Goal: Task Accomplishment & Management: Use online tool/utility

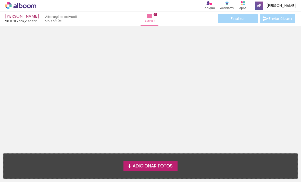
click at [165, 164] on span "Adicionar Fotos" at bounding box center [153, 166] width 40 height 5
click at [0, 0] on input "file" at bounding box center [0, 0] width 0 height 0
click at [152, 162] on label "Adicionar Fotos" at bounding box center [150, 166] width 54 height 10
click at [0, 0] on input "file" at bounding box center [0, 0] width 0 height 0
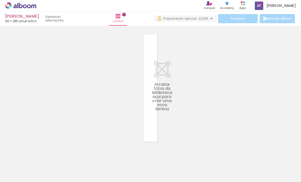
click at [136, 160] on div at bounding box center [136, 164] width 17 height 23
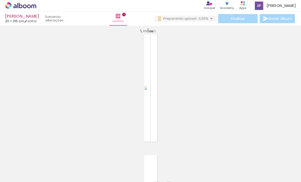
click at [150, 82] on quentale-layouter at bounding box center [151, 88] width 14 height 108
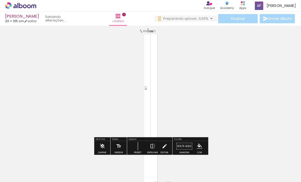
click at [153, 72] on quentale-layouter at bounding box center [151, 88] width 14 height 108
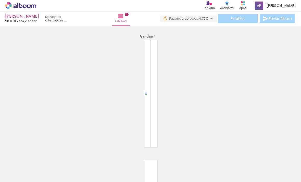
scroll to position [1, 0]
click at [152, 72] on quentale-layouter at bounding box center [151, 94] width 14 height 108
click at [147, 33] on span "1" at bounding box center [148, 36] width 2 height 7
click at [144, 34] on span "mover" at bounding box center [148, 36] width 11 height 5
click at [149, 33] on div "mover" at bounding box center [146, 37] width 15 height 8
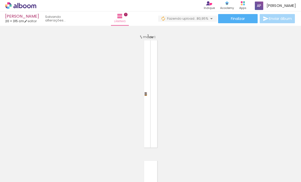
click at [150, 78] on quentale-layouter at bounding box center [151, 94] width 14 height 108
click at [120, 13] on iron-icon at bounding box center [120, 16] width 6 height 6
click at [120, 19] on span "Lâminas" at bounding box center [120, 21] width 12 height 5
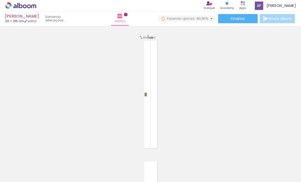
click at [112, 153] on div at bounding box center [107, 164] width 17 height 23
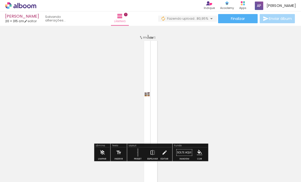
click at [150, 35] on div "1 de 1" at bounding box center [151, 37] width 8 height 5
click at [119, 19] on span "Lâminas" at bounding box center [120, 21] width 12 height 5
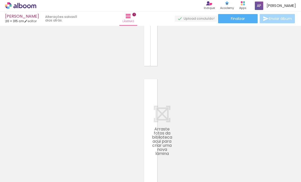
scroll to position [93, 0]
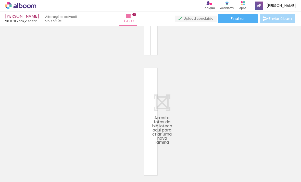
click at [164, 94] on icon at bounding box center [162, 102] width 17 height 17
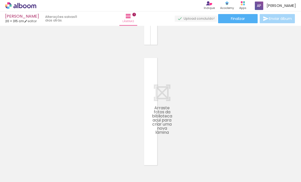
scroll to position [103, 0]
click at [167, 85] on icon at bounding box center [162, 93] width 17 height 17
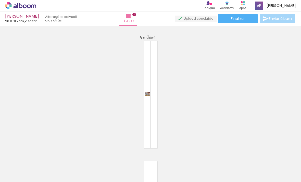
scroll to position [0, 0]
click at [152, 44] on quentale-layouter at bounding box center [151, 95] width 14 height 108
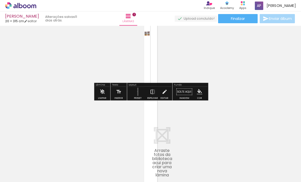
scroll to position [62, 0]
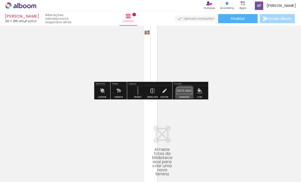
click at [183, 86] on paper-button "Solte aqui Imagem" at bounding box center [184, 92] width 18 height 13
click at [184, 86] on paper-button "Solte aqui Imagem" at bounding box center [184, 92] width 18 height 13
click at [213, 44] on div "Inserir lâmina 1 de 1" at bounding box center [150, 86] width 301 height 241
click at [190, 52] on div "Inserir lâmina 1 de 1" at bounding box center [150, 86] width 301 height 241
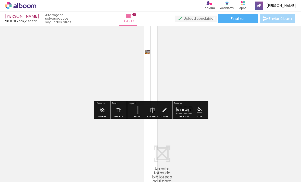
scroll to position [42, 0]
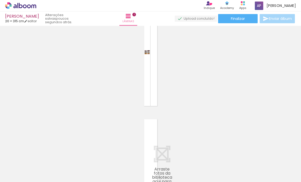
click at [31, 11] on div "paula 20 × 315 cm editar poucos segundos atrás." at bounding box center [43, 18] width 77 height 15
click at [28, 19] on iron-icon at bounding box center [26, 21] width 4 height 4
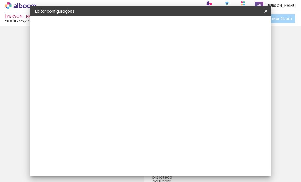
type input "315"
type input "40"
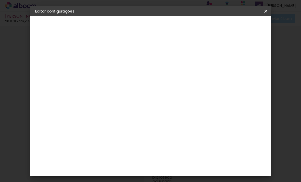
click at [69, 51] on div "2. Especificações" at bounding box center [63, 52] width 56 height 6
click at [61, 66] on paper-button "Tamanho livre" at bounding box center [63, 63] width 56 height 10
click at [60, 53] on div "2. Especificações" at bounding box center [63, 52] width 56 height 6
click at [43, 53] on div "2. Especificações" at bounding box center [63, 52] width 56 height 6
click at [43, 80] on div "3. Revisão" at bounding box center [63, 77] width 56 height 6
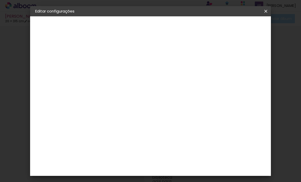
click at [0, 0] on slot "Voltar" at bounding box center [0, 0] width 0 height 0
click at [0, 0] on slot "Avançar" at bounding box center [0, 0] width 0 height 0
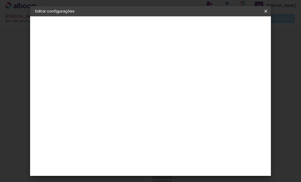
click at [145, 88] on div "Linha" at bounding box center [132, 89] width 26 height 8
type input "Padrão"
click at [153, 168] on span "15 × 20" at bounding box center [141, 175] width 24 height 14
click at [0, 0] on slot "Avançar" at bounding box center [0, 0] width 0 height 0
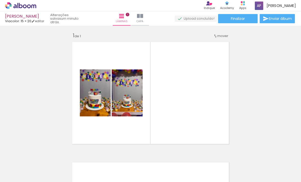
scroll to position [3, 0]
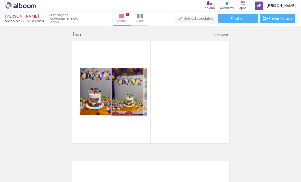
click at [127, 80] on div at bounding box center [129, 91] width 35 height 47
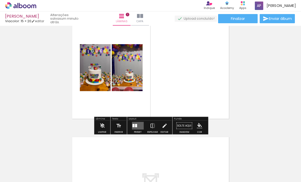
scroll to position [26, 0]
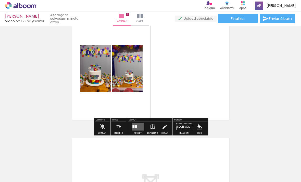
click at [123, 66] on div at bounding box center [129, 68] width 35 height 47
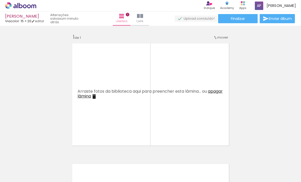
scroll to position [0, 0]
click at [246, 71] on div "Inserir lâmina 1 de 1" at bounding box center [150, 148] width 301 height 241
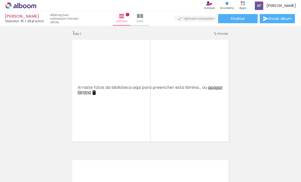
scroll to position [4, 0]
click at [140, 19] on span "Capa" at bounding box center [139, 21] width 7 height 5
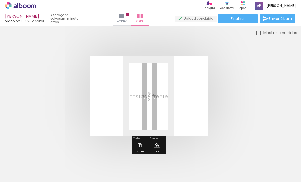
click at [238, 81] on quentale-cover at bounding box center [148, 96] width 256 height 80
click at [120, 11] on paper-button "Lâminas 1" at bounding box center [122, 18] width 18 height 14
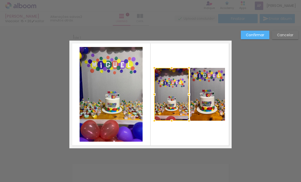
click at [175, 77] on div at bounding box center [171, 94] width 35 height 53
click at [173, 80] on div at bounding box center [171, 94] width 35 height 53
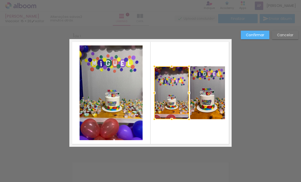
scroll to position [2, 0]
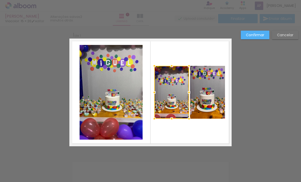
click at [175, 94] on div at bounding box center [171, 92] width 35 height 53
click at [174, 85] on div at bounding box center [171, 92] width 35 height 53
click at [174, 87] on div at bounding box center [171, 92] width 35 height 53
click at [177, 89] on div at bounding box center [171, 92] width 35 height 53
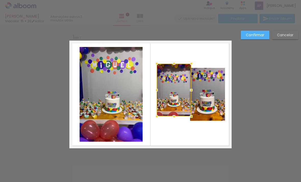
scroll to position [0, 0]
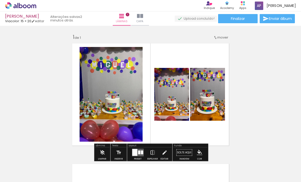
click at [176, 86] on div at bounding box center [172, 94] width 40 height 53
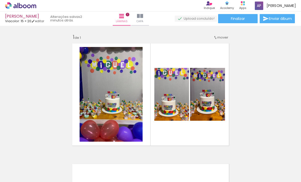
click at [244, 66] on div "Inserir lâmina 1 de 1" at bounding box center [150, 148] width 301 height 241
click at [171, 95] on div at bounding box center [168, 90] width 61 height 81
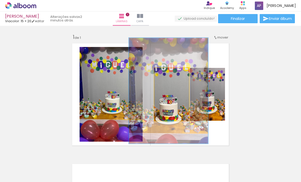
type paper-slider "200"
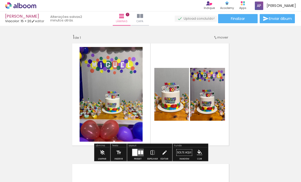
click at [254, 77] on div "Inserir lâmina 1 de 1" at bounding box center [150, 148] width 301 height 241
click at [117, 94] on div at bounding box center [110, 94] width 71 height 95
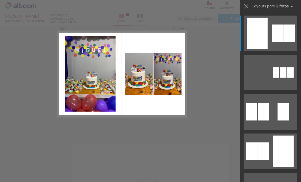
scroll to position [2, 0]
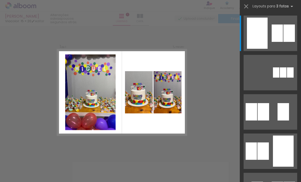
click at [281, 75] on div "Inserir lâmina 1 de 1" at bounding box center [150, 146] width 301 height 241
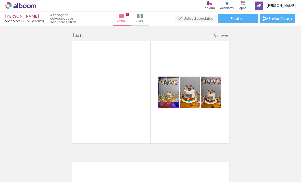
scroll to position [3, 0]
click at [131, 74] on quentale-layouter at bounding box center [150, 92] width 162 height 108
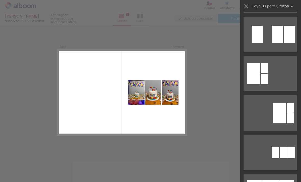
scroll to position [156, 0]
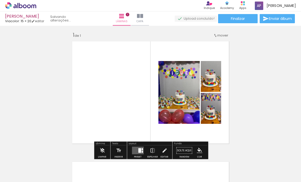
click at [284, 108] on div "Inserir lâmina 1 de 1" at bounding box center [150, 146] width 301 height 241
click at [253, 85] on div "Inserir lâmina 1 de 1" at bounding box center [150, 146] width 301 height 241
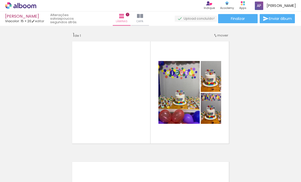
click at [260, 91] on div "Inserir lâmina 1 de 1" at bounding box center [150, 146] width 301 height 241
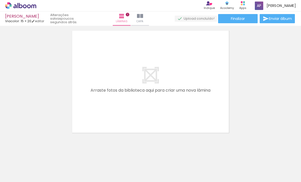
scroll to position [133, 0]
click at [169, 160] on div at bounding box center [165, 164] width 23 height 17
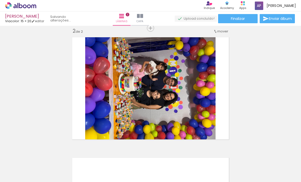
scroll to position [122, 0]
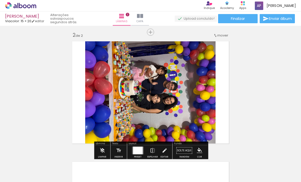
click at [180, 104] on div at bounding box center [151, 93] width 144 height 108
click at [193, 87] on div at bounding box center [151, 93] width 144 height 108
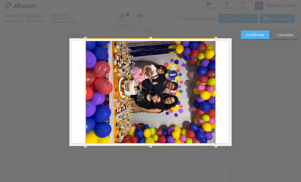
scroll to position [4, 0]
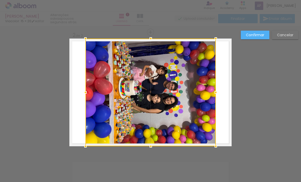
click at [190, 95] on div at bounding box center [150, 93] width 130 height 108
click at [206, 82] on div at bounding box center [150, 93] width 130 height 108
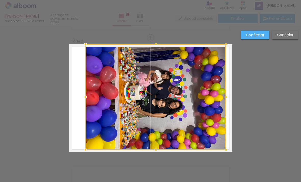
scroll to position [116, 0]
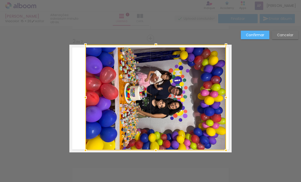
click at [196, 110] on div at bounding box center [155, 98] width 141 height 106
click at [198, 104] on div at bounding box center [155, 98] width 141 height 106
click at [256, 78] on div "Confirmar Cancelar" at bounding box center [150, 95] width 301 height 373
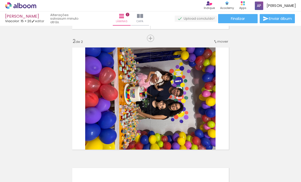
click at [246, 78] on div "Inserir lâmina 1 de 2 Inserir lâmina 2 de 2" at bounding box center [150, 91] width 301 height 361
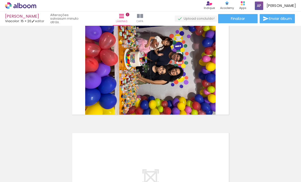
scroll to position [151, 0]
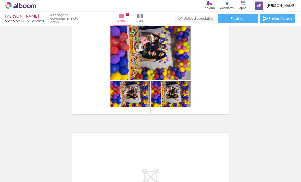
click at [175, 87] on div at bounding box center [171, 94] width 40 height 30
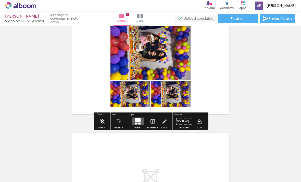
click at [98, 120] on paper-button "Limpar" at bounding box center [102, 122] width 11 height 13
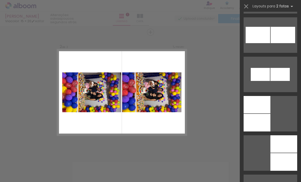
scroll to position [682, 0]
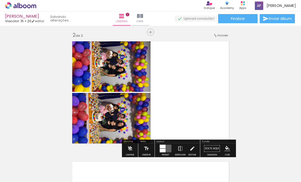
click at [283, 94] on div "Inserir lâmina 1 de 2 Inserir lâmina 2 de 2" at bounding box center [150, 85] width 301 height 361
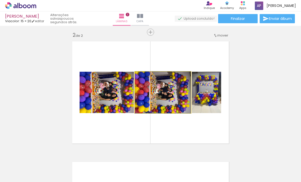
click at [164, 89] on div at bounding box center [163, 92] width 56 height 42
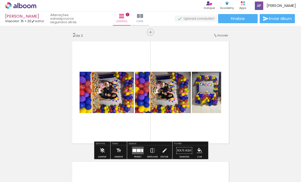
click at [0, 0] on slot "P&B" at bounding box center [0, 0] width 0 height 0
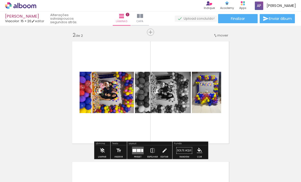
click at [0, 0] on slot "P&B" at bounding box center [0, 0] width 0 height 0
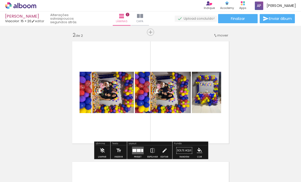
click at [41, 19] on div "paula Viacolor: 15 × 20 editar poucos segundos atrás." at bounding box center [46, 18] width 82 height 15
click at [170, 91] on div at bounding box center [163, 92] width 56 height 42
click at [173, 100] on div at bounding box center [163, 92] width 56 height 42
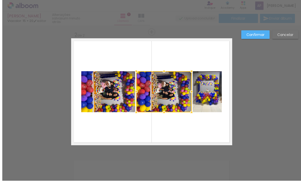
scroll to position [4, 0]
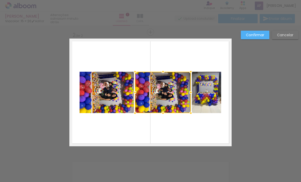
click at [168, 86] on div at bounding box center [163, 92] width 56 height 41
click at [172, 92] on div at bounding box center [163, 92] width 56 height 41
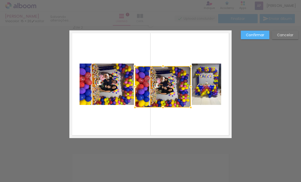
scroll to position [133, 0]
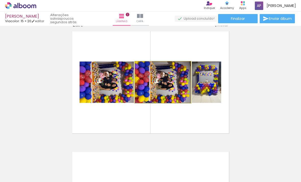
click at [174, 78] on div at bounding box center [163, 82] width 56 height 42
click at [169, 82] on div at bounding box center [163, 82] width 56 height 42
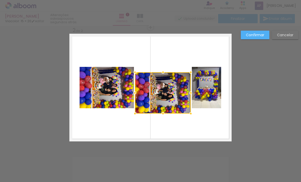
scroll to position [128, 0]
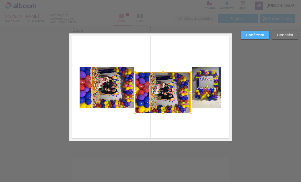
click at [155, 95] on div at bounding box center [163, 92] width 56 height 41
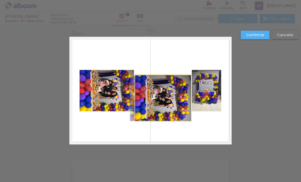
scroll to position [124, 0]
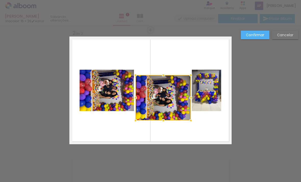
click at [179, 102] on div at bounding box center [162, 97] width 55 height 45
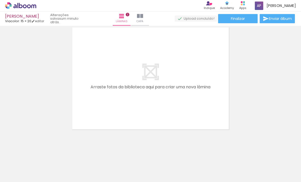
scroll to position [257, 0]
click at [186, 76] on quentale-layouter at bounding box center [150, 78] width 162 height 108
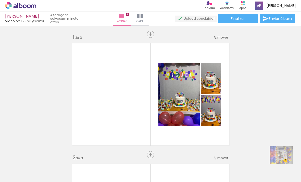
scroll to position [0, 0]
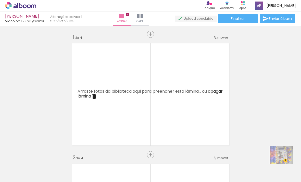
scroll to position [0, 0]
click at [23, 6] on icon at bounding box center [25, 6] width 4 height 4
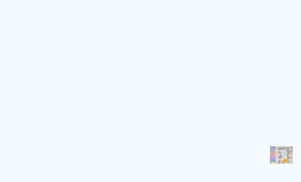
scroll to position [8, 0]
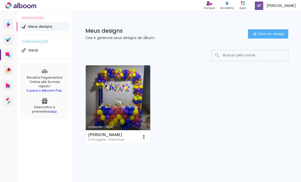
click at [271, 34] on span "Criar um design" at bounding box center [271, 33] width 27 height 3
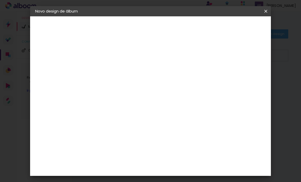
click at [119, 68] on input at bounding box center [119, 69] width 0 height 8
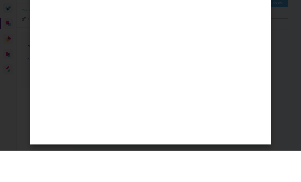
type input "miguel"
type paper-input "miguel"
click at [141, 53] on div "Informações Dê um título ao seu álbum. Avançar" at bounding box center [118, 37] width 44 height 43
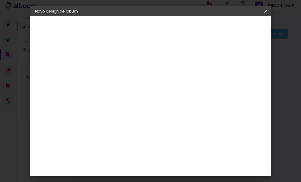
click at [0, 0] on slot "Avançar" at bounding box center [0, 0] width 0 height 0
click at [128, 135] on div "Ágata" at bounding box center [121, 134] width 12 height 4
click at [0, 0] on slot "Avançar" at bounding box center [0, 0] width 0 height 0
click at [138, 85] on input "text" at bounding box center [129, 89] width 20 height 8
type input "Book"
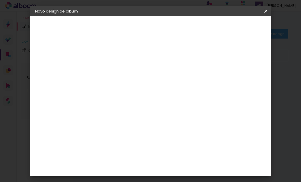
scroll to position [94, 0]
click at [153, 161] on span "15 × 20" at bounding box center [141, 168] width 24 height 14
click at [0, 0] on slot "Avançar" at bounding box center [0, 0] width 0 height 0
click at [222, 27] on span "Iniciar design" at bounding box center [214, 28] width 16 height 7
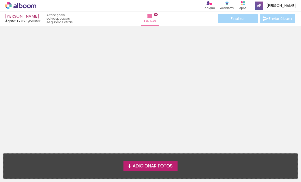
click at [155, 164] on span "Adicionar Fotos" at bounding box center [153, 166] width 40 height 5
click at [0, 0] on input "file" at bounding box center [0, 0] width 0 height 0
click at [157, 164] on span "Adicionar Fotos" at bounding box center [153, 166] width 40 height 5
click at [0, 0] on input "file" at bounding box center [0, 0] width 0 height 0
click at [162, 161] on label "Adicionar Fotos" at bounding box center [150, 166] width 54 height 10
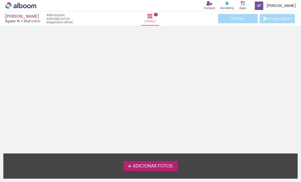
click at [0, 0] on input "file" at bounding box center [0, 0] width 0 height 0
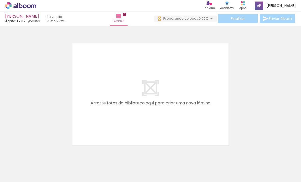
click at [168, 156] on div at bounding box center [165, 164] width 23 height 17
click at [166, 156] on div at bounding box center [165, 164] width 23 height 17
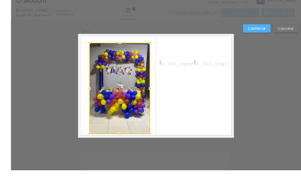
scroll to position [14, 0]
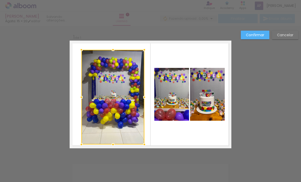
click at [119, 86] on div at bounding box center [112, 97] width 63 height 95
click at [122, 104] on div at bounding box center [112, 97] width 63 height 95
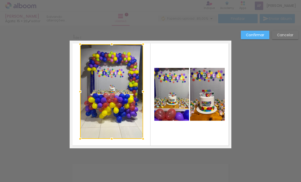
scroll to position [0, 0]
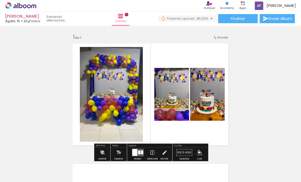
click at [122, 77] on div at bounding box center [111, 94] width 71 height 95
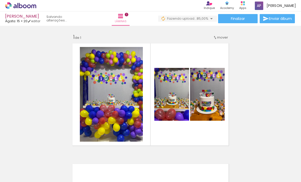
click at [195, 41] on quentale-layouter at bounding box center [151, 95] width 162 height 108
click at [263, 57] on div "Inserir lâmina 1 de 1" at bounding box center [150, 148] width 301 height 241
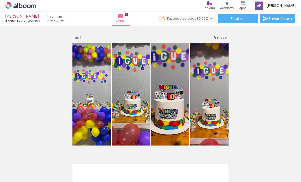
scroll to position [32, 0]
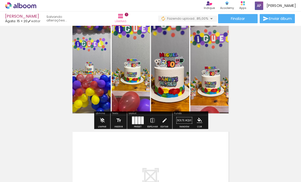
click at [209, 66] on div at bounding box center [210, 62] width 81 height 108
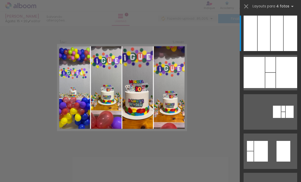
scroll to position [0, 0]
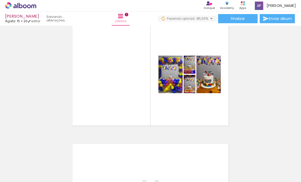
scroll to position [19, 0]
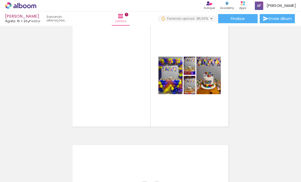
click at [183, 96] on quentale-layouter at bounding box center [151, 76] width 162 height 108
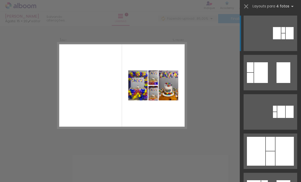
scroll to position [0, 0]
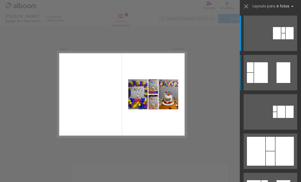
click at [288, 82] on album-showcase-spread at bounding box center [271, 72] width 54 height 35
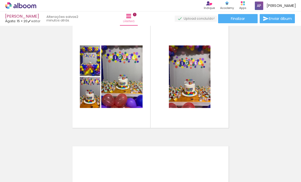
scroll to position [17, 0]
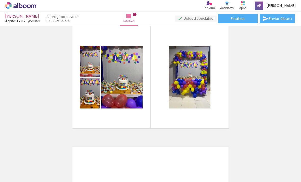
click at [192, 69] on div at bounding box center [189, 77] width 47 height 62
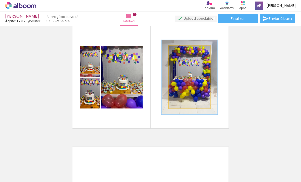
type paper-slider "119"
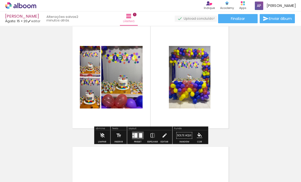
click at [190, 62] on div at bounding box center [189, 79] width 56 height 74
click at [259, 42] on div "Inserir lâmina 1 de 1" at bounding box center [150, 130] width 301 height 241
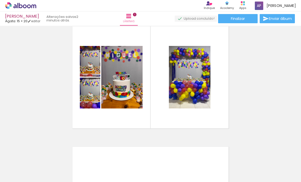
click at [260, 54] on div "Inserir lâmina 1 de 1" at bounding box center [150, 130] width 301 height 241
click at [258, 95] on div "Inserir lâmina 1 de 1" at bounding box center [150, 130] width 301 height 241
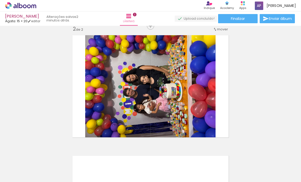
scroll to position [124, 0]
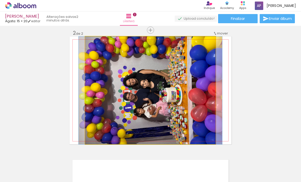
click at [195, 91] on div at bounding box center [151, 90] width 144 height 108
click at [193, 93] on div at bounding box center [151, 90] width 144 height 108
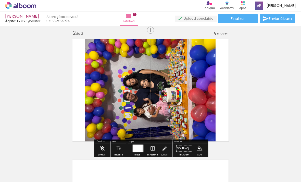
click at [194, 91] on div at bounding box center [151, 90] width 144 height 108
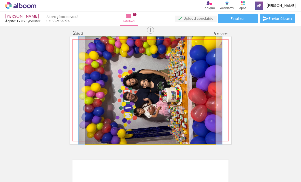
click at [193, 92] on div at bounding box center [151, 90] width 144 height 108
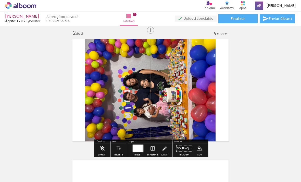
click at [196, 89] on div at bounding box center [151, 90] width 144 height 108
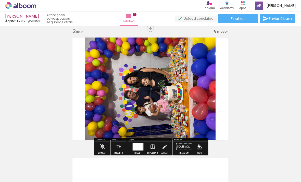
scroll to position [127, 0]
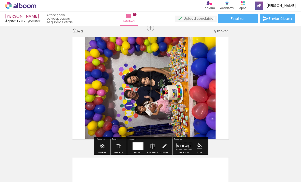
click at [20, 177] on span "Adicionar Fotos" at bounding box center [17, 175] width 15 height 6
click at [0, 0] on input "file" at bounding box center [0, 0] width 0 height 0
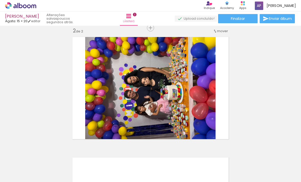
click at [14, 177] on span "Adicionar Fotos" at bounding box center [17, 175] width 15 height 6
click at [0, 0] on input "file" at bounding box center [0, 0] width 0 height 0
click at [14, 174] on span "Adicionar Fotos" at bounding box center [17, 175] width 15 height 6
click at [0, 0] on input "file" at bounding box center [0, 0] width 0 height 0
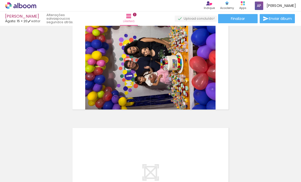
scroll to position [158, 0]
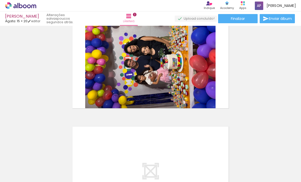
click at [18, 172] on span "Adicionar Fotos" at bounding box center [17, 175] width 15 height 6
click at [0, 0] on input "file" at bounding box center [0, 0] width 0 height 0
click at [18, 174] on span "Adicionar Fotos" at bounding box center [17, 175] width 15 height 6
click at [0, 0] on input "file" at bounding box center [0, 0] width 0 height 0
click at [18, 175] on span "Adicionar Fotos" at bounding box center [17, 175] width 15 height 6
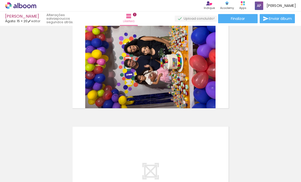
click at [0, 0] on input "file" at bounding box center [0, 0] width 0 height 0
click at [22, 173] on span "Adicionar Fotos" at bounding box center [17, 175] width 15 height 6
click at [0, 0] on input "file" at bounding box center [0, 0] width 0 height 0
click at [21, 175] on span "Adicionar Fotos" at bounding box center [17, 175] width 15 height 6
click at [0, 0] on input "file" at bounding box center [0, 0] width 0 height 0
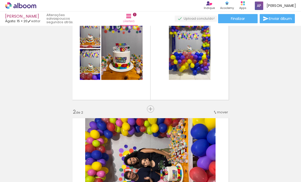
scroll to position [132, 0]
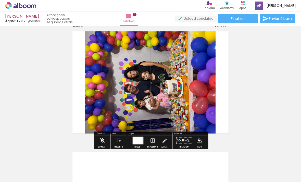
click at [192, 94] on div at bounding box center [152, 83] width 144 height 108
click at [99, 135] on div "Lâmina" at bounding box center [102, 133] width 15 height 3
click at [105, 140] on paper-button "Limpar" at bounding box center [102, 141] width 11 height 13
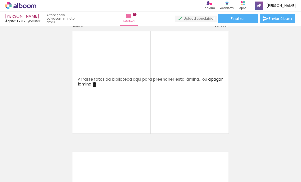
click at [18, 175] on span "Adicionar Fotos" at bounding box center [17, 175] width 15 height 6
click at [0, 0] on input "file" at bounding box center [0, 0] width 0 height 0
click at [20, 171] on paper-button "Adicionar Fotos" at bounding box center [15, 175] width 25 height 8
click at [0, 0] on input "file" at bounding box center [0, 0] width 0 height 0
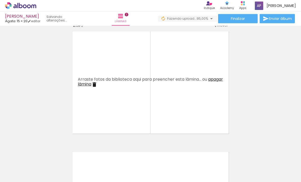
click at [170, 166] on div at bounding box center [165, 164] width 23 height 17
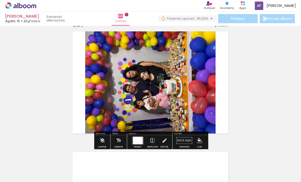
click at [189, 106] on div at bounding box center [151, 83] width 144 height 108
click at [258, 71] on div "Inserir lâmina 1 de 2 Inserir lâmina 2 de 2" at bounding box center [150, 75] width 301 height 361
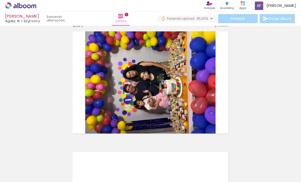
click at [37, 20] on link "editar" at bounding box center [34, 21] width 13 height 4
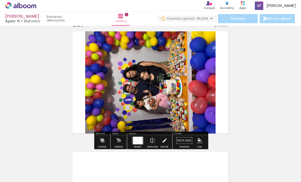
click at [189, 96] on div at bounding box center [151, 83] width 144 height 108
click at [187, 98] on div at bounding box center [151, 83] width 144 height 108
click at [176, 106] on div at bounding box center [151, 83] width 144 height 108
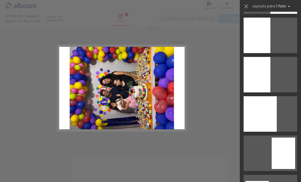
scroll to position [469, 0]
click at [260, 77] on div "Inserir lâmina 1 de 2 Inserir lâmina 2 de 2" at bounding box center [150, 81] width 301 height 361
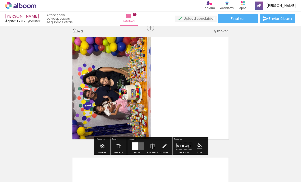
click at [216, 121] on quentale-layouter at bounding box center [151, 88] width 162 height 108
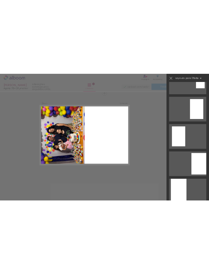
scroll to position [1237, 0]
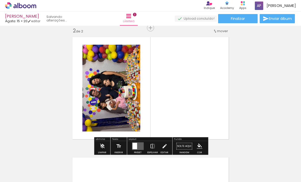
click at [256, 87] on div "Inserir lâmina 1 de 2 Inserir lâmina 2 de 2" at bounding box center [150, 81] width 301 height 361
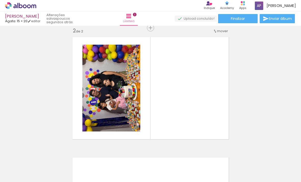
click at [133, 149] on div "Inserir lâmina 1 de 2 Inserir lâmina 2 de 2" at bounding box center [150, 81] width 301 height 361
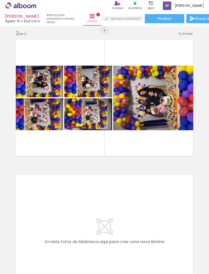
scroll to position [131, 0]
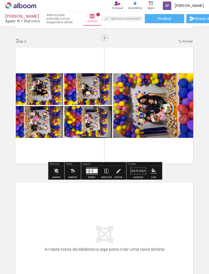
click at [176, 118] on div at bounding box center [155, 105] width 86 height 65
click at [137, 169] on paper-button "Solte aqui Imagem" at bounding box center [138, 172] width 18 height 13
click at [137, 173] on paper-button "Solte aqui Imagem" at bounding box center [138, 172] width 18 height 13
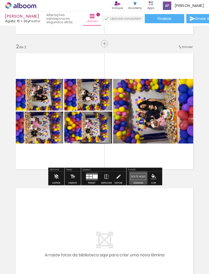
scroll to position [125, 0]
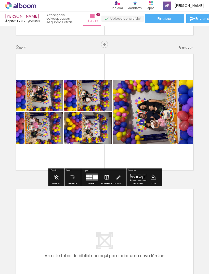
click at [65, 181] on div "Inserir" at bounding box center [72, 178] width 15 height 13
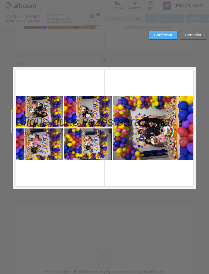
scroll to position [103, 0]
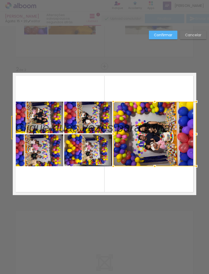
click at [139, 152] on div at bounding box center [154, 133] width 83 height 65
click at [157, 154] on div at bounding box center [154, 133] width 83 height 65
click at [168, 149] on div at bounding box center [154, 133] width 83 height 65
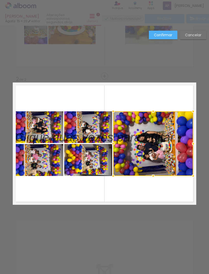
scroll to position [95, 0]
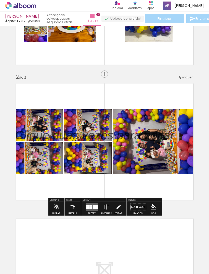
click at [203, 81] on div "Inserir lâmina 1 de 2 Inserir lâmina 2 de 2" at bounding box center [104, 134] width 209 height 405
click at [206, 92] on div "Inserir lâmina 1 de 2 Inserir lâmina 2 de 2" at bounding box center [104, 134] width 209 height 405
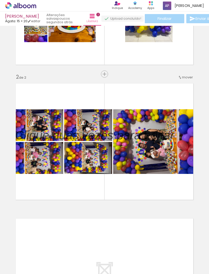
click at [200, 93] on div "Inserir lâmina 1 de 2 Inserir lâmina 2 de 2" at bounding box center [104, 134] width 209 height 405
click at [201, 94] on div "Inserir lâmina 1 de 2 Inserir lâmina 2 de 2" at bounding box center [104, 134] width 209 height 405
click at [201, 96] on div "Inserir lâmina 1 de 2 Inserir lâmina 2 de 2" at bounding box center [104, 134] width 209 height 405
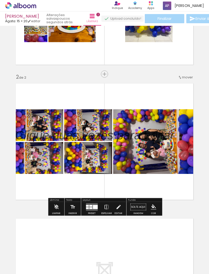
click at [175, 138] on p at bounding box center [98, 134] width 167 height 17
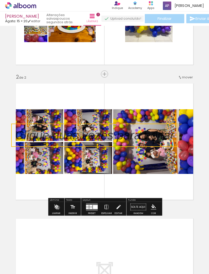
click at [58, 182] on iron-icon at bounding box center [57, 207] width 6 height 10
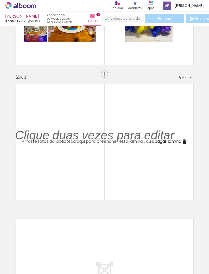
click at [175, 138] on p at bounding box center [98, 134] width 167 height 17
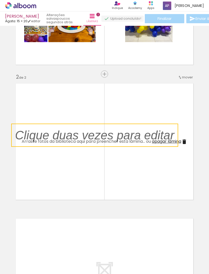
click at [25, 144] on quentale-selection at bounding box center [94, 134] width 167 height 23
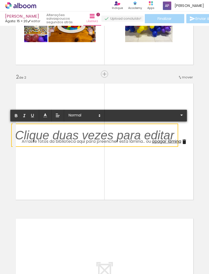
click at [26, 142] on p at bounding box center [94, 138] width 159 height 17
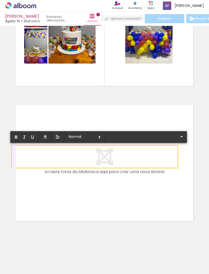
scroll to position [74, 0]
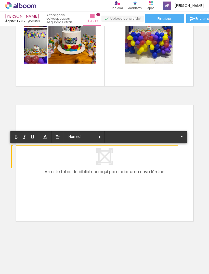
click at [163, 118] on quentale-layouter at bounding box center [105, 163] width 184 height 122
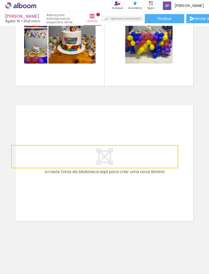
click at [180, 109] on quentale-layouter at bounding box center [105, 163] width 184 height 122
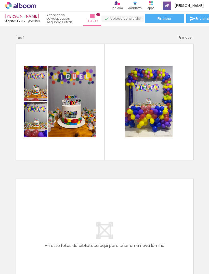
scroll to position [0, 0]
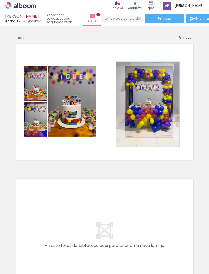
click at [150, 109] on div at bounding box center [147, 104] width 63 height 85
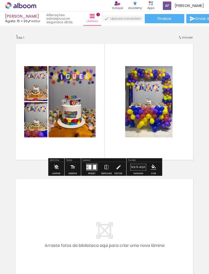
click at [19, 182] on span "Adicionar Fotos" at bounding box center [17, 267] width 15 height 6
click at [0, 0] on input "file" at bounding box center [0, 0] width 0 height 0
